Goal: Task Accomplishment & Management: Use online tool/utility

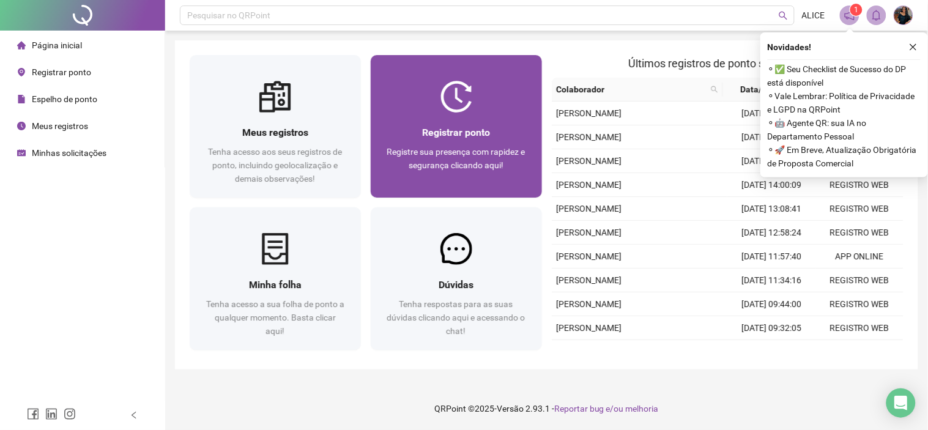
click at [422, 129] on span "Registrar ponto" at bounding box center [456, 133] width 68 height 12
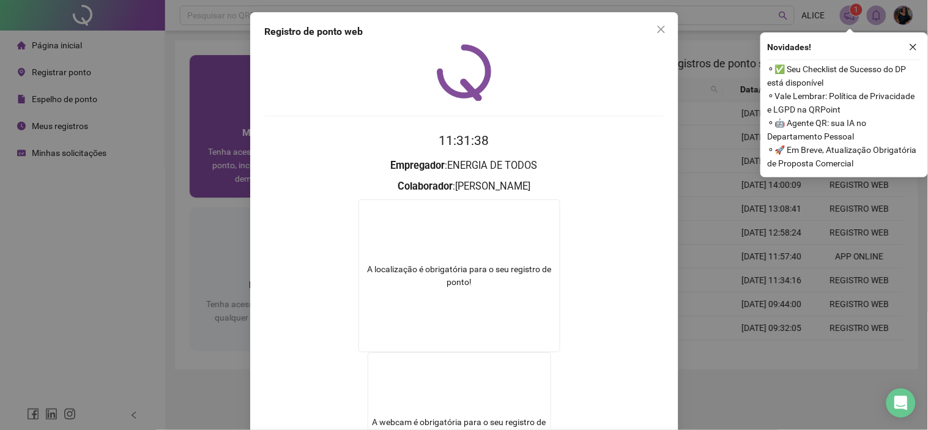
click at [188, 166] on div "Registro de ponto web 11:31:38 Empregador : ENERGIA DE TODOS Colaborador : [PER…" at bounding box center [464, 215] width 928 height 430
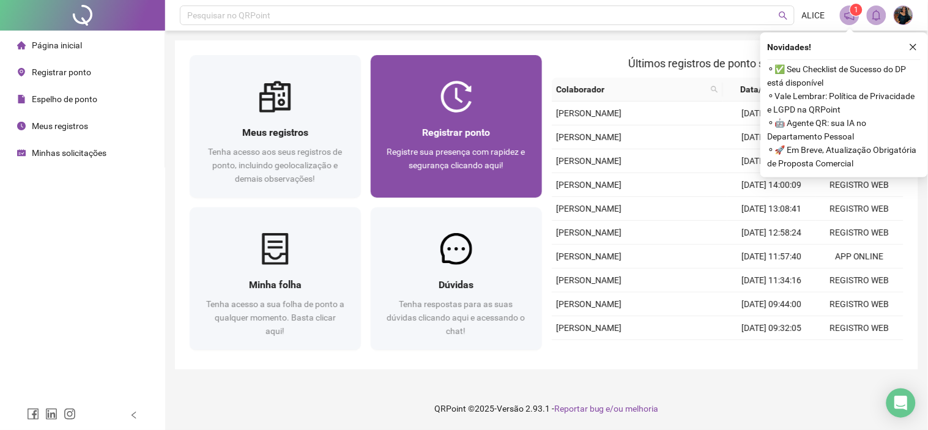
click at [445, 133] on span "Registrar ponto" at bounding box center [456, 133] width 68 height 12
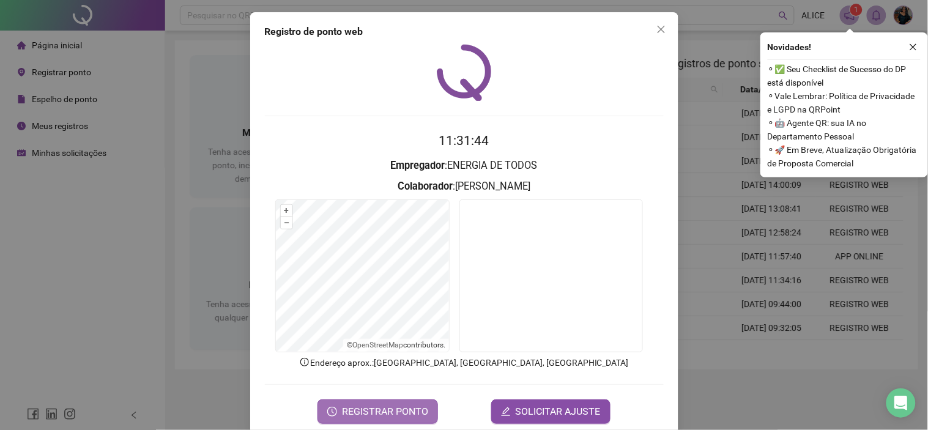
click at [376, 407] on span "REGISTRAR PONTO" at bounding box center [385, 411] width 86 height 15
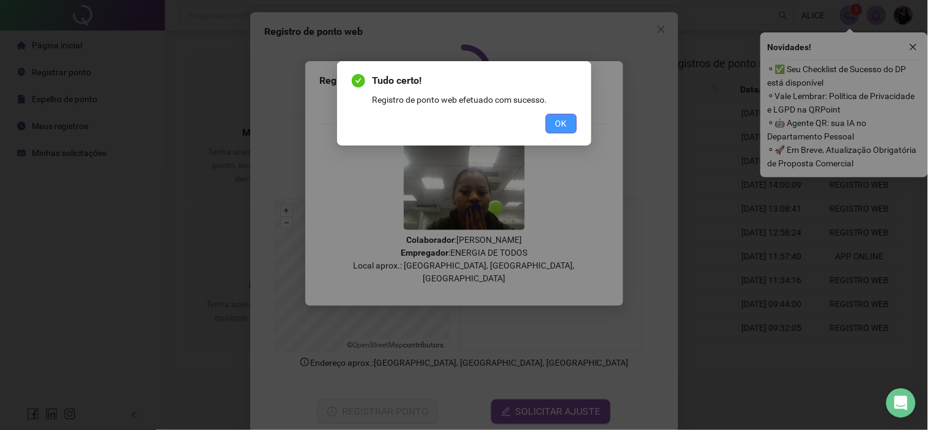
click at [566, 121] on span "OK" at bounding box center [561, 123] width 12 height 13
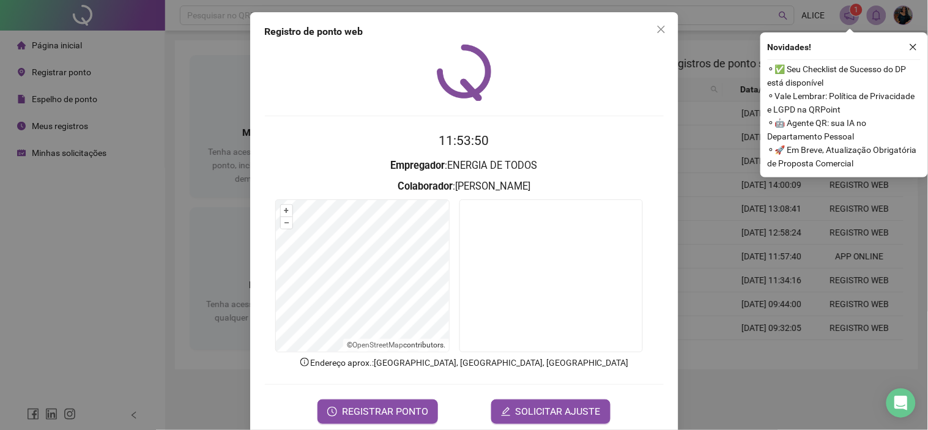
click at [401, 396] on form "11:53:50 Empregador : ENERGIA DE TODOS Colaborador : [PERSON_NAME] + – ⇧ › © Op…" at bounding box center [464, 277] width 399 height 292
click at [399, 412] on span "REGISTRAR PONTO" at bounding box center [385, 411] width 86 height 15
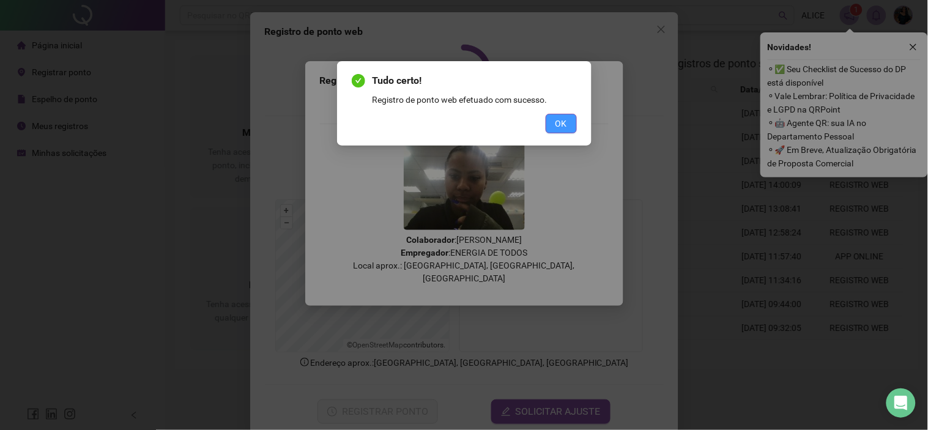
click at [563, 124] on span "OK" at bounding box center [561, 123] width 12 height 13
